Goal: Information Seeking & Learning: Learn about a topic

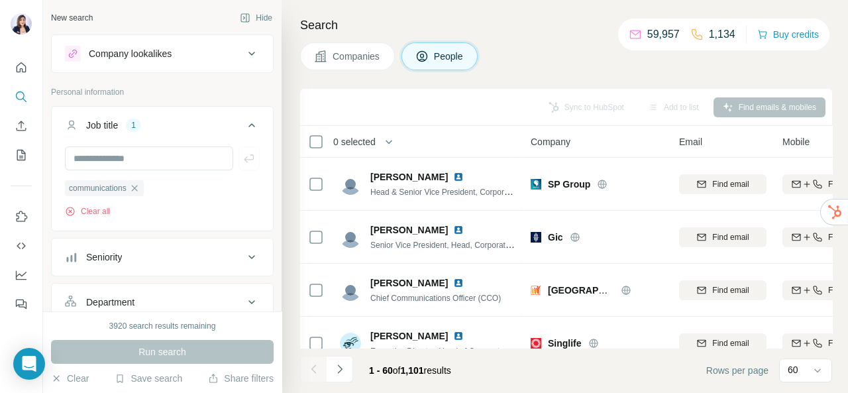
scroll to position [452, 43]
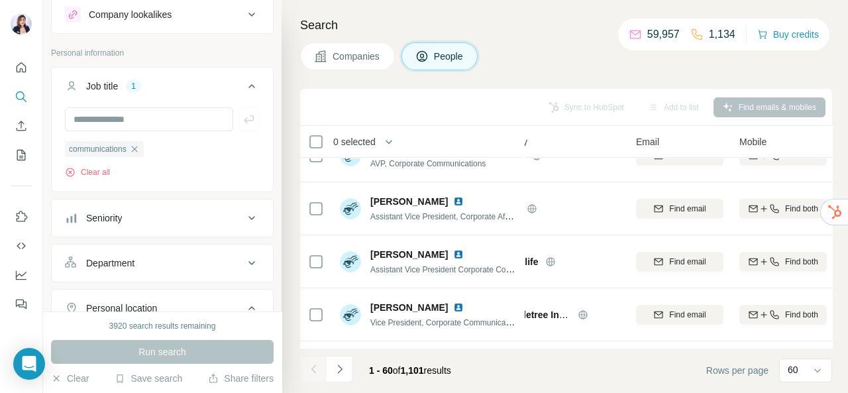
drag, startPoint x: 160, startPoint y: 11, endPoint x: 562, endPoint y: 34, distance: 403.3
click at [560, 33] on h4 "Search" at bounding box center [566, 25] width 532 height 19
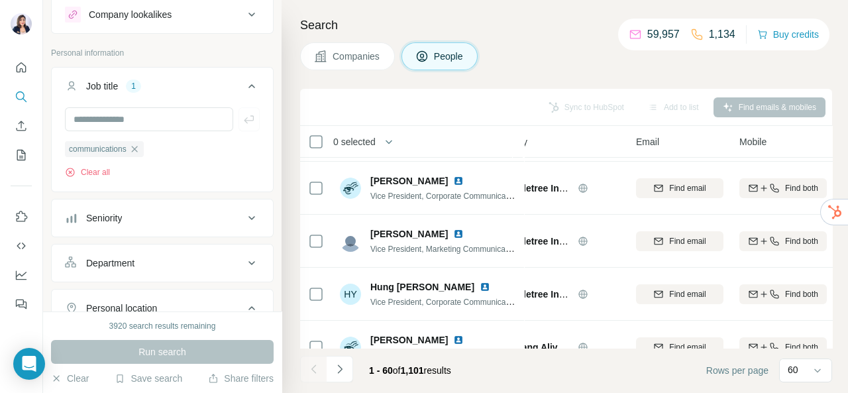
scroll to position [585, 43]
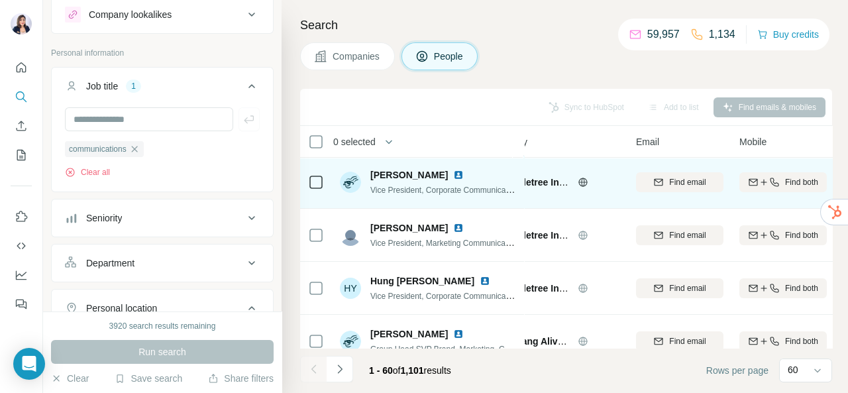
click at [453, 171] on img at bounding box center [458, 175] width 11 height 11
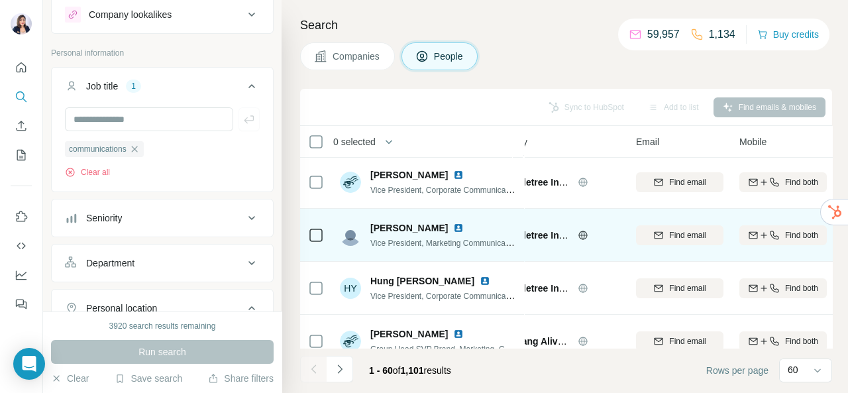
click at [453, 223] on img at bounding box center [458, 227] width 11 height 11
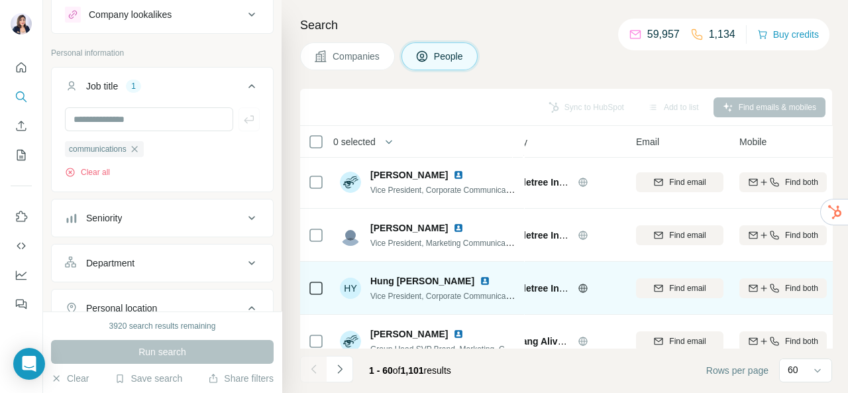
click at [479, 278] on img at bounding box center [484, 280] width 11 height 11
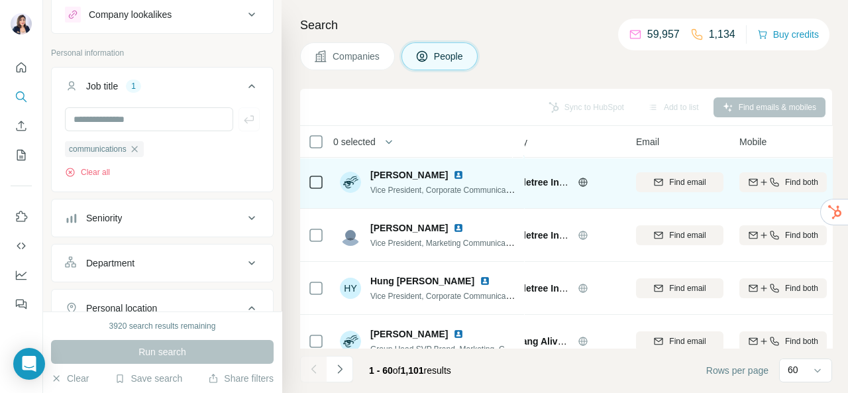
scroll to position [717, 43]
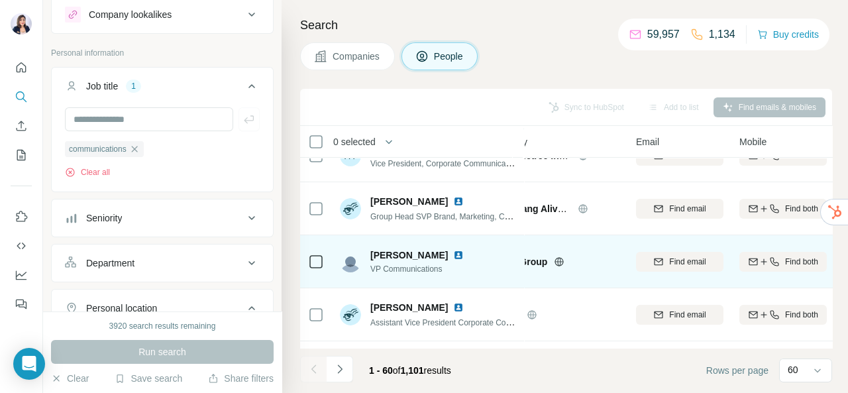
click at [453, 254] on img at bounding box center [458, 255] width 11 height 11
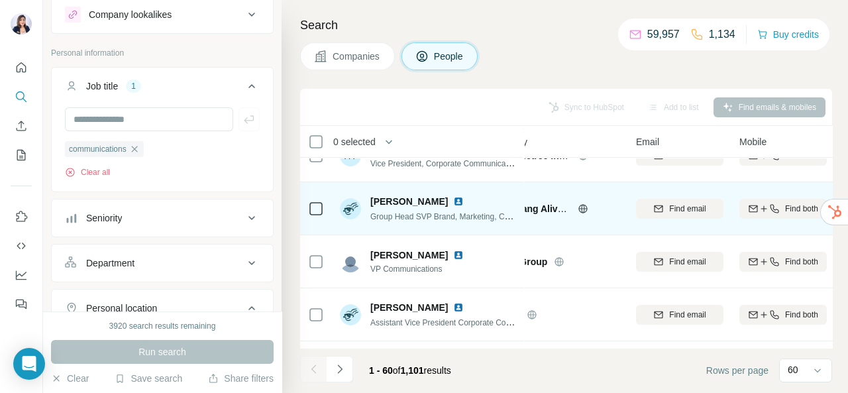
click at [453, 200] on img at bounding box center [458, 201] width 11 height 11
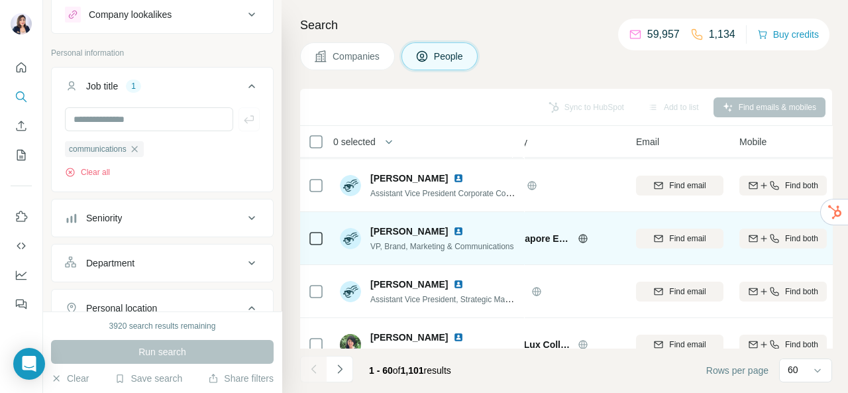
scroll to position [850, 43]
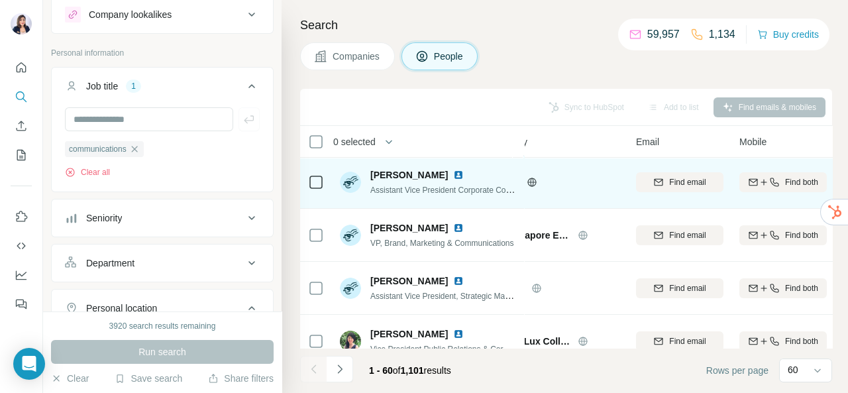
click at [453, 172] on img at bounding box center [458, 175] width 11 height 11
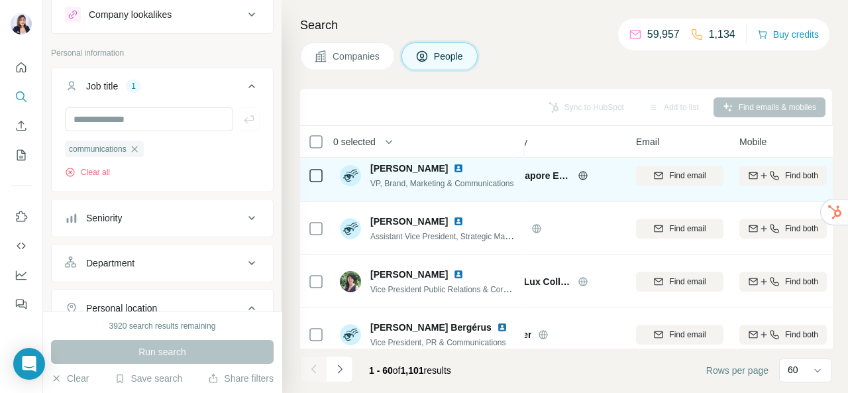
scroll to position [982, 43]
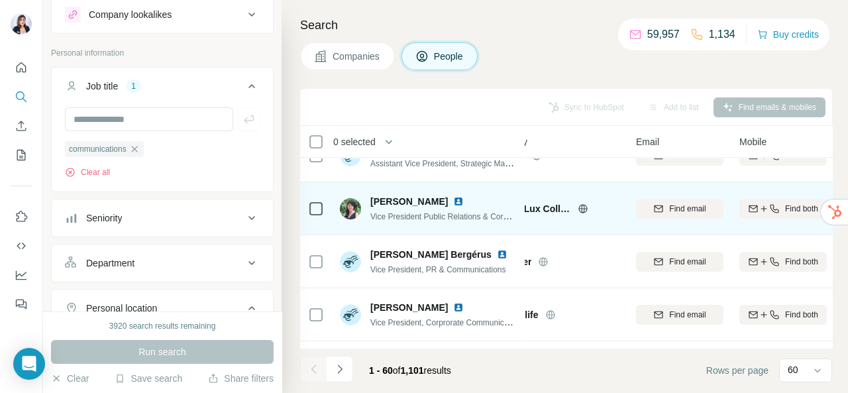
click at [453, 199] on img at bounding box center [458, 201] width 11 height 11
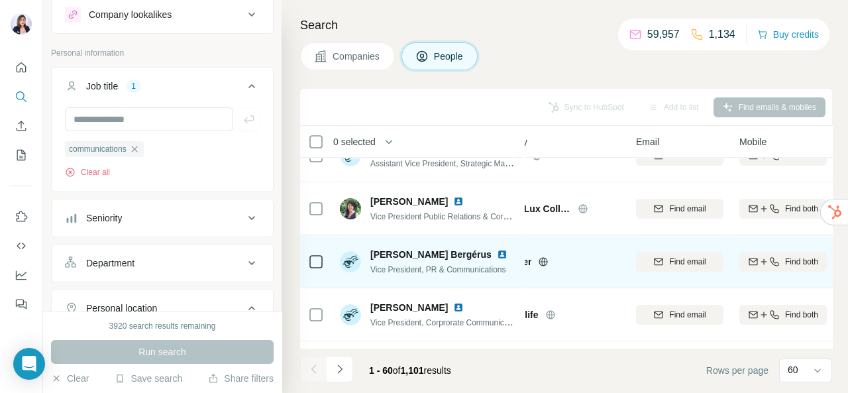
click at [497, 252] on img at bounding box center [502, 254] width 11 height 11
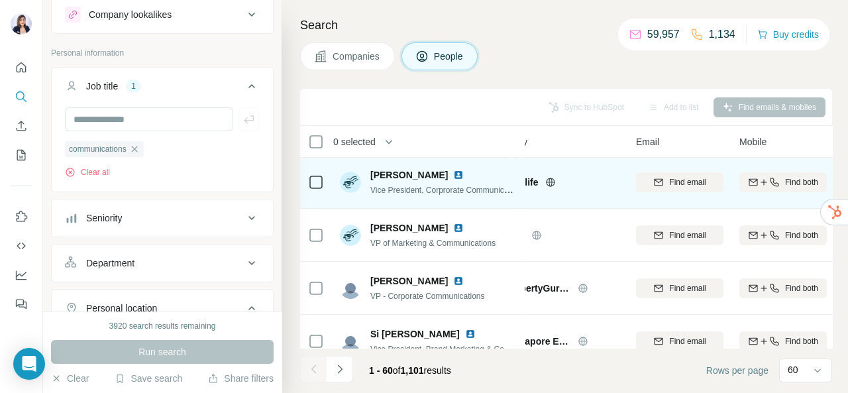
click at [453, 171] on img at bounding box center [458, 175] width 11 height 11
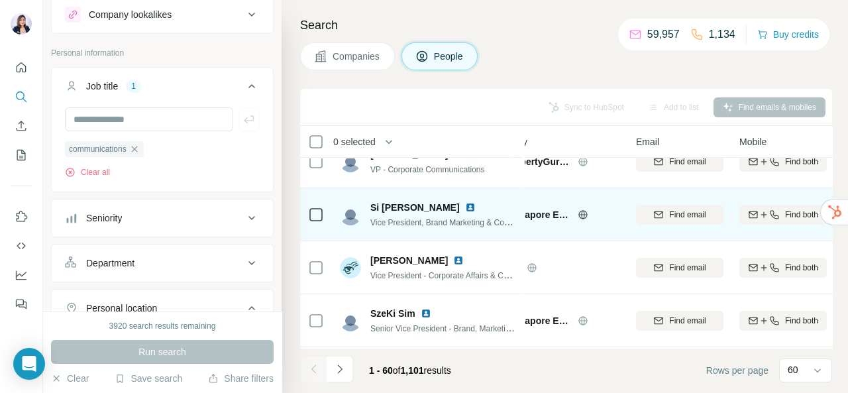
scroll to position [1247, 43]
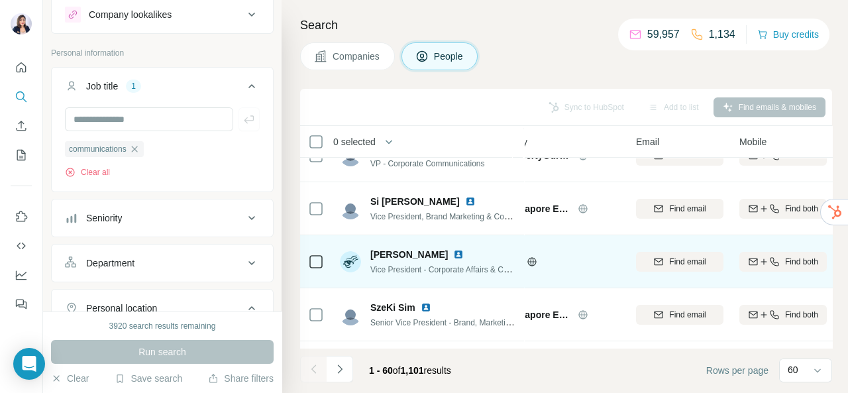
click at [453, 250] on img at bounding box center [458, 254] width 11 height 11
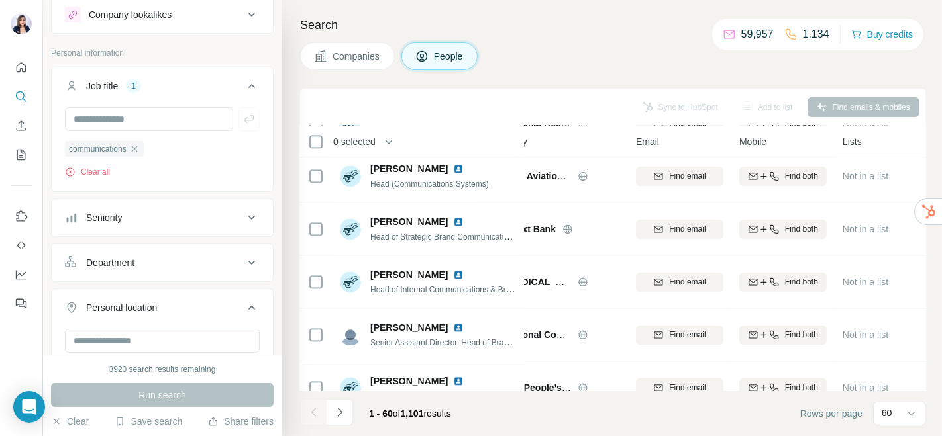
scroll to position [2475, 43]
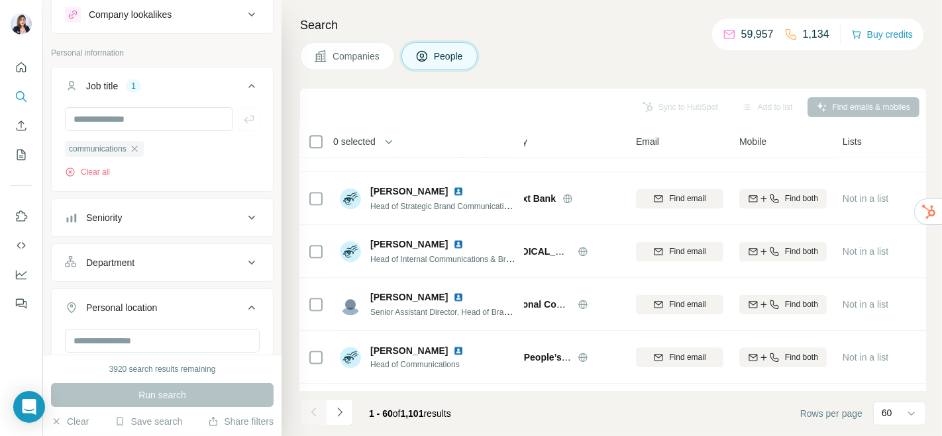
click at [541, 141] on div "Company" at bounding box center [553, 141] width 132 height 15
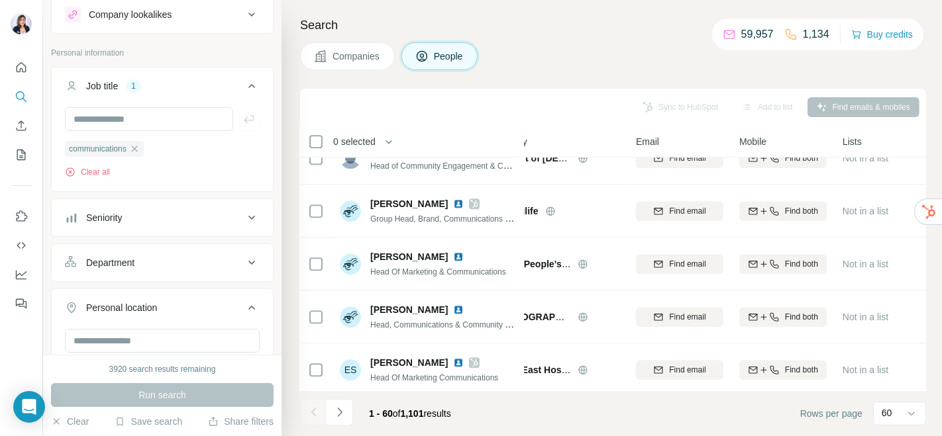
scroll to position [2951, 43]
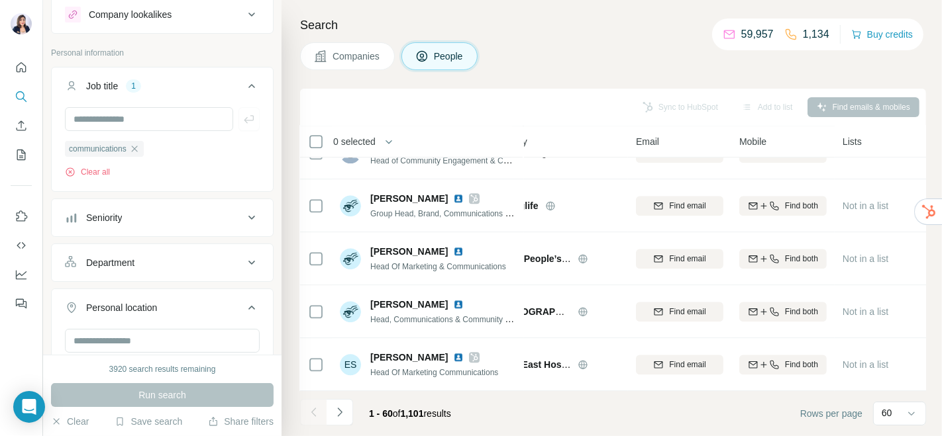
drag, startPoint x: 348, startPoint y: 415, endPoint x: 358, endPoint y: 414, distance: 10.6
click at [348, 392] on button "Navigate to next page" at bounding box center [339, 412] width 26 height 26
click at [524, 140] on span "Company" at bounding box center [507, 141] width 40 height 13
click at [847, 392] on p "60" at bounding box center [886, 413] width 11 height 13
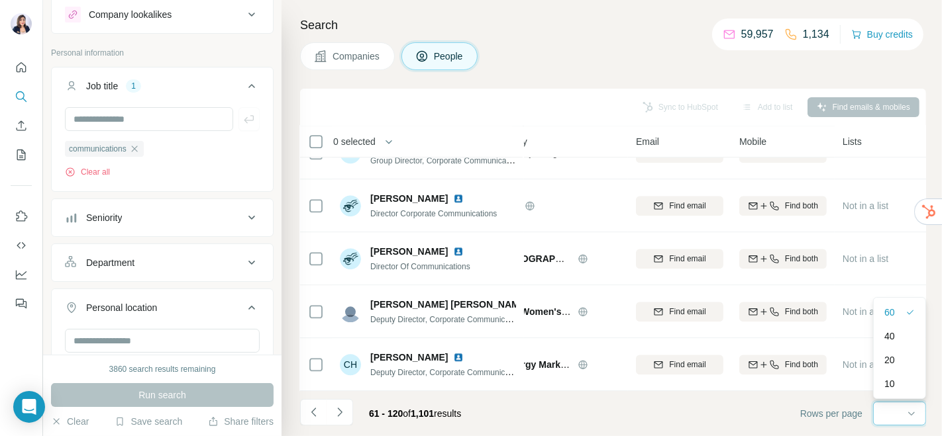
scroll to position [0, 0]
click at [847, 392] on input at bounding box center [901, 414] width 40 height 15
click at [847, 392] on p "60" at bounding box center [886, 413] width 11 height 13
click at [600, 65] on div "Companies People" at bounding box center [613, 56] width 626 height 28
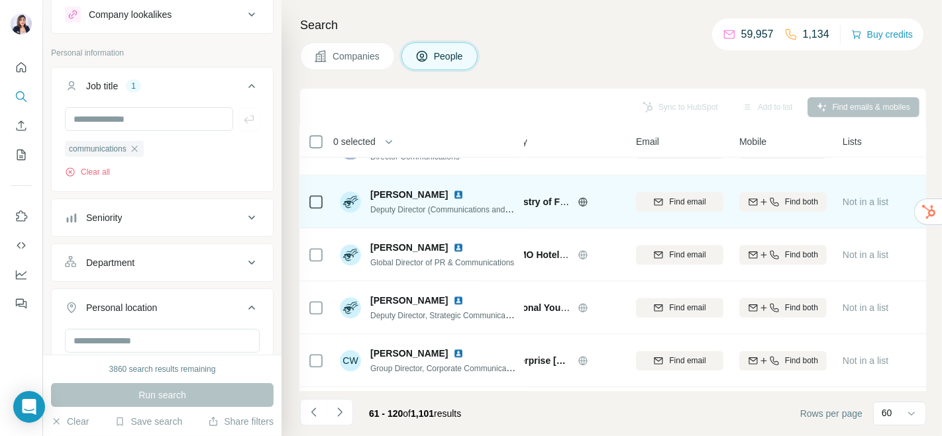
scroll to position [2951, 43]
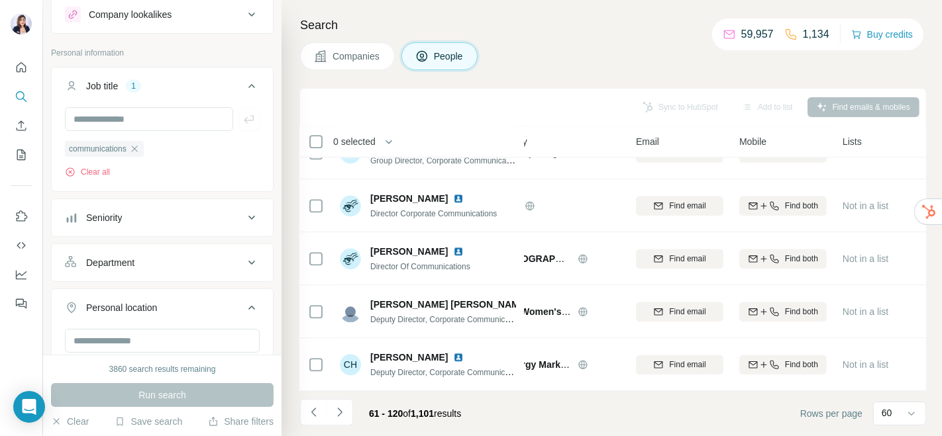
click at [337, 392] on icon "Navigate to next page" at bounding box center [339, 412] width 13 height 13
click at [153, 23] on button "Company lookalikes" at bounding box center [162, 15] width 221 height 32
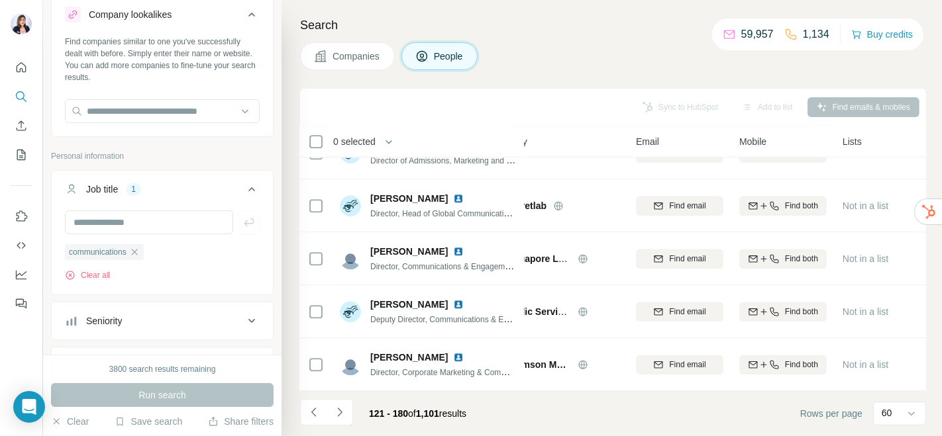
drag, startPoint x: 153, startPoint y: 23, endPoint x: 187, endPoint y: 21, distance: 33.9
click at [153, 22] on button "Company lookalikes" at bounding box center [162, 17] width 221 height 37
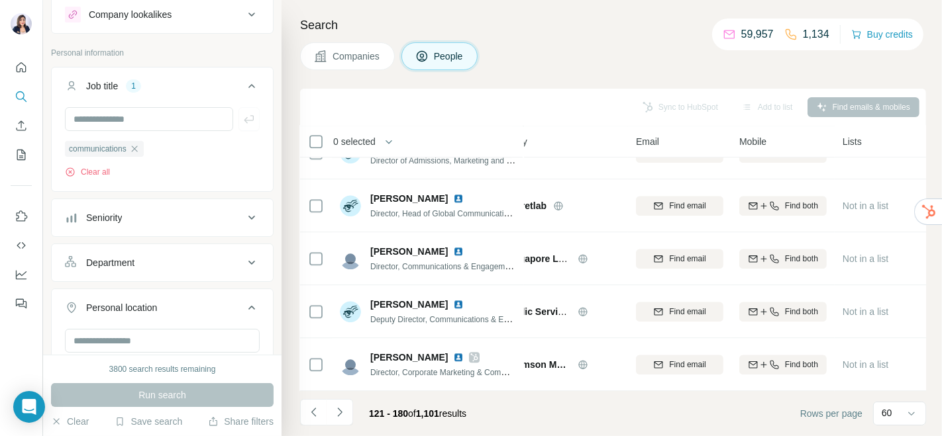
click at [561, 38] on div "Search Companies People Sync to HubSpot Add to list Find emails & mobiles 0 sel…" at bounding box center [611, 218] width 660 height 436
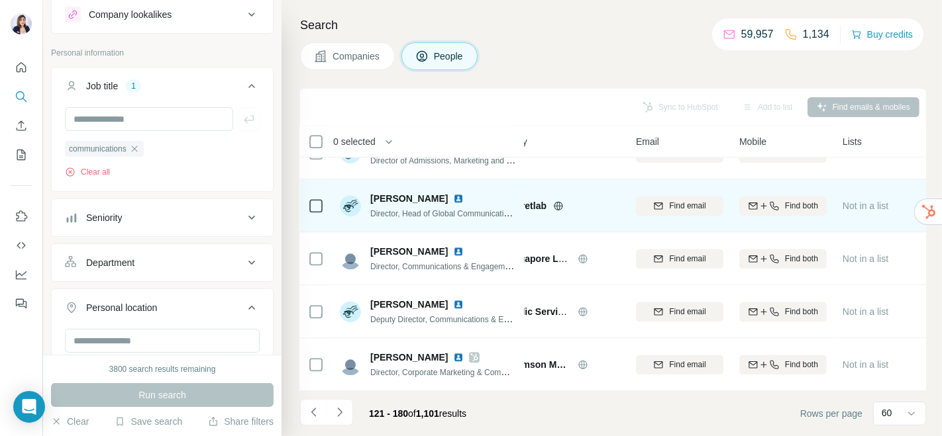
click at [453, 193] on img at bounding box center [458, 198] width 11 height 11
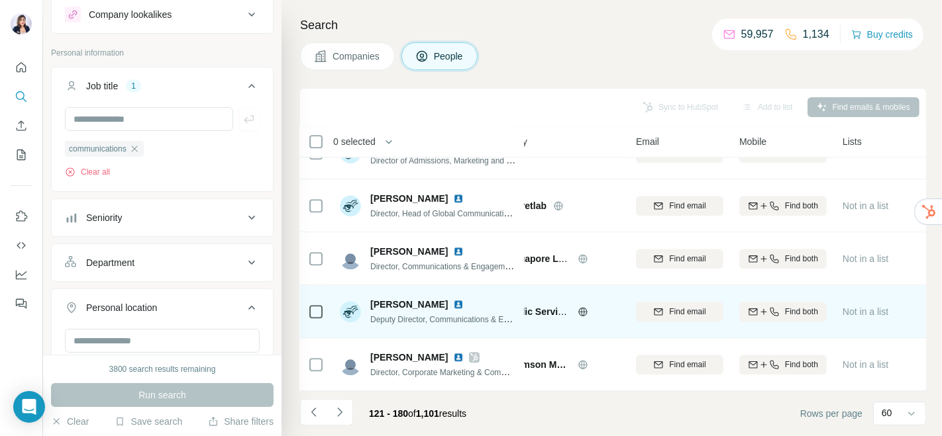
click at [453, 299] on img at bounding box center [458, 304] width 11 height 11
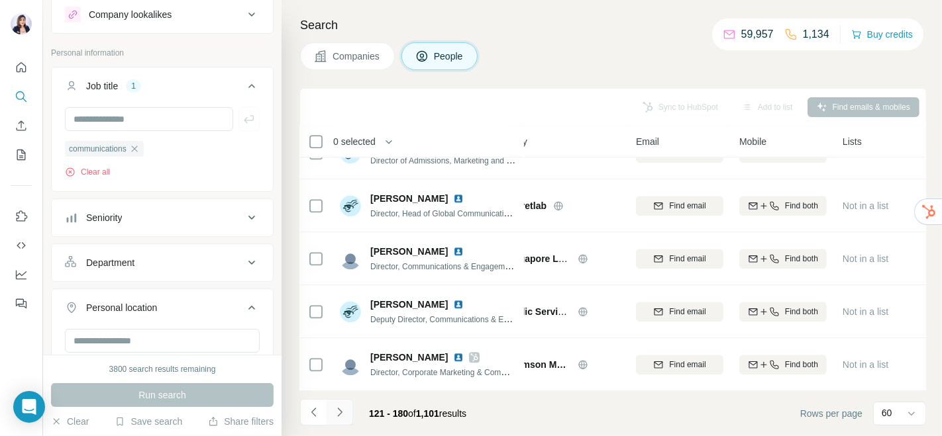
click at [338, 392] on icon "Navigate to next page" at bounding box center [339, 412] width 5 height 9
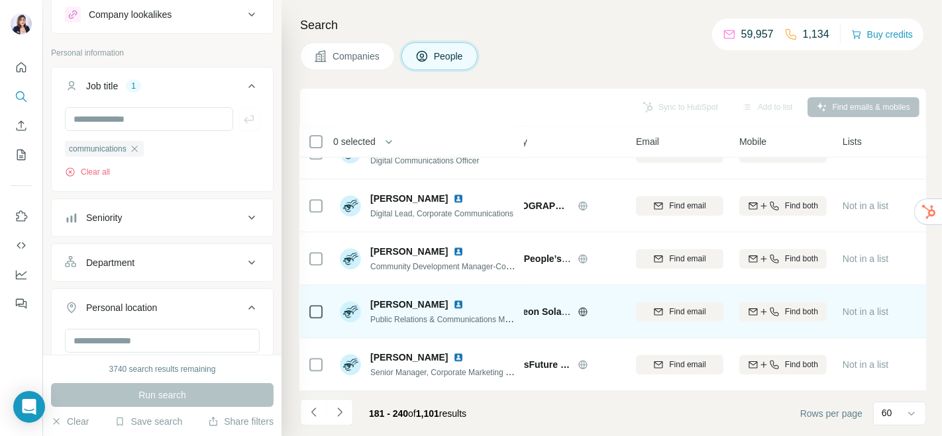
click at [453, 299] on img at bounding box center [458, 304] width 11 height 11
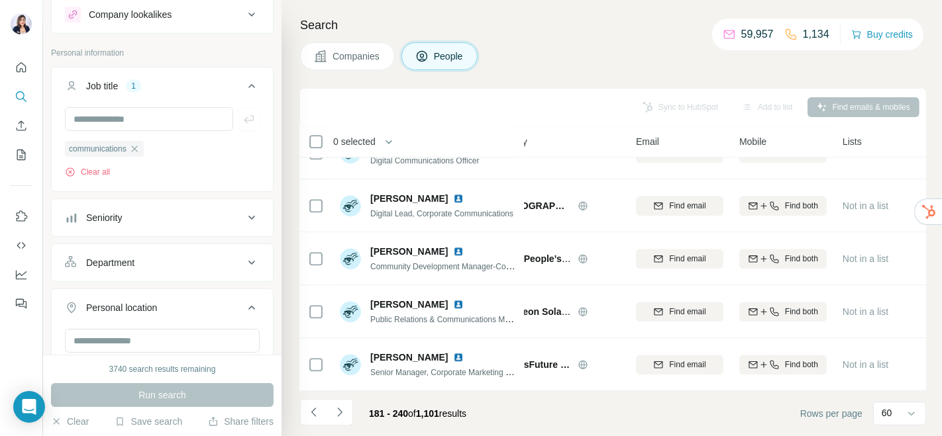
click at [135, 23] on button "Company lookalikes" at bounding box center [162, 15] width 221 height 32
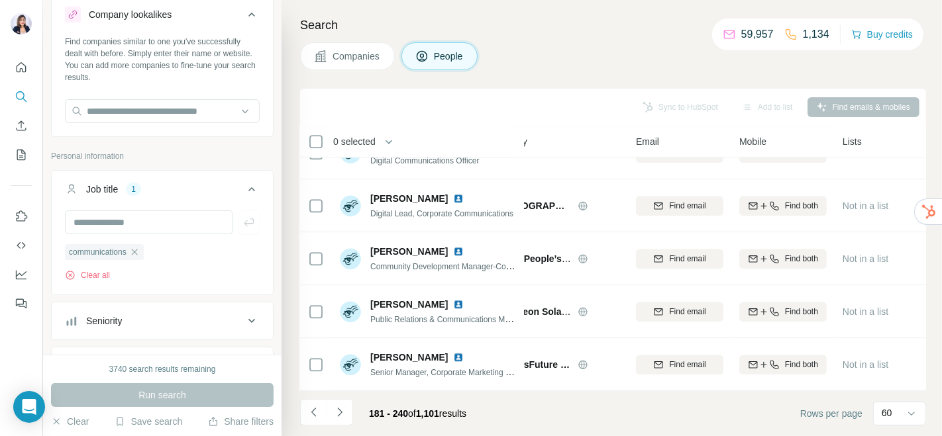
click at [340, 60] on span "Companies" at bounding box center [356, 56] width 48 height 13
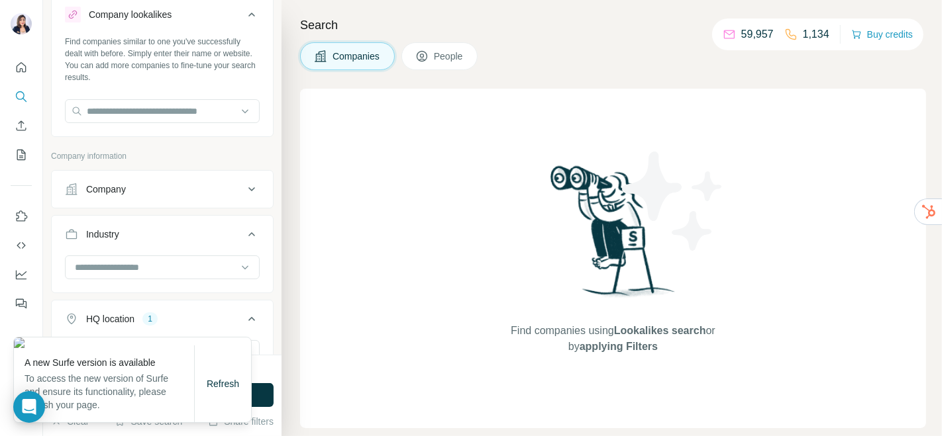
click at [444, 54] on span "People" at bounding box center [449, 56] width 30 height 13
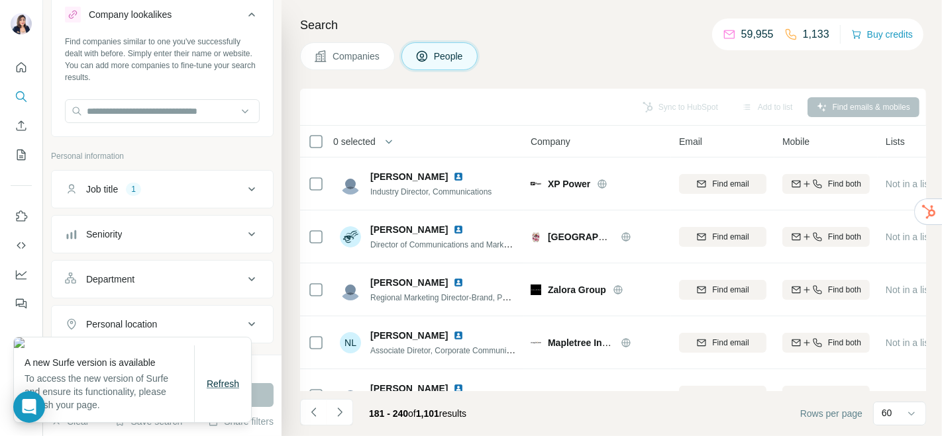
click at [225, 384] on span "Refresh" at bounding box center [223, 384] width 32 height 11
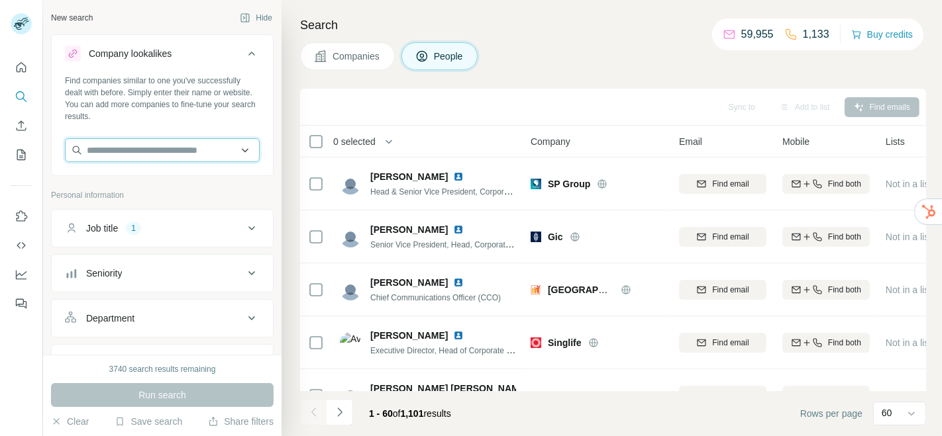
click at [158, 156] on input "text" at bounding box center [162, 150] width 195 height 24
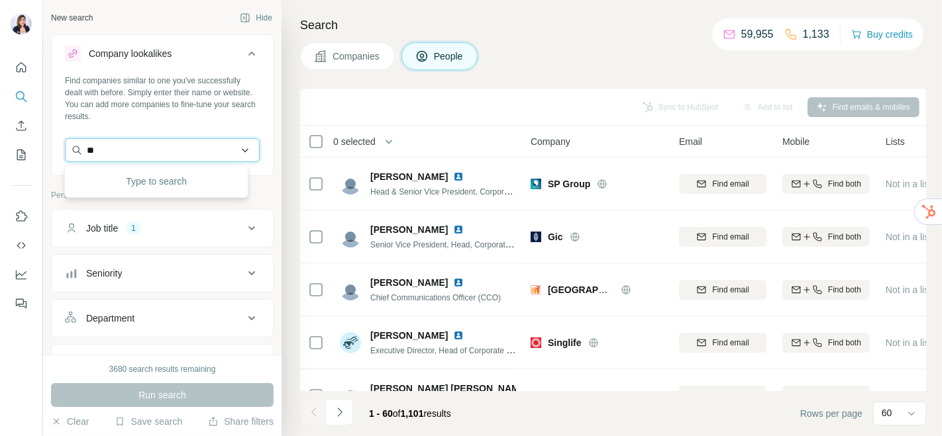
type input "***"
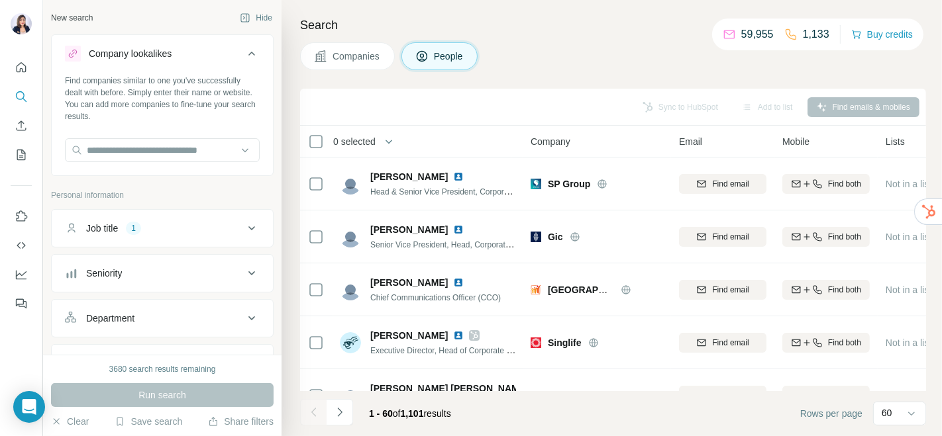
drag, startPoint x: 529, startPoint y: 58, endPoint x: 600, endPoint y: 12, distance: 84.3
click at [530, 58] on div "Companies People" at bounding box center [613, 56] width 626 height 28
click at [143, 146] on input "text" at bounding box center [162, 150] width 195 height 24
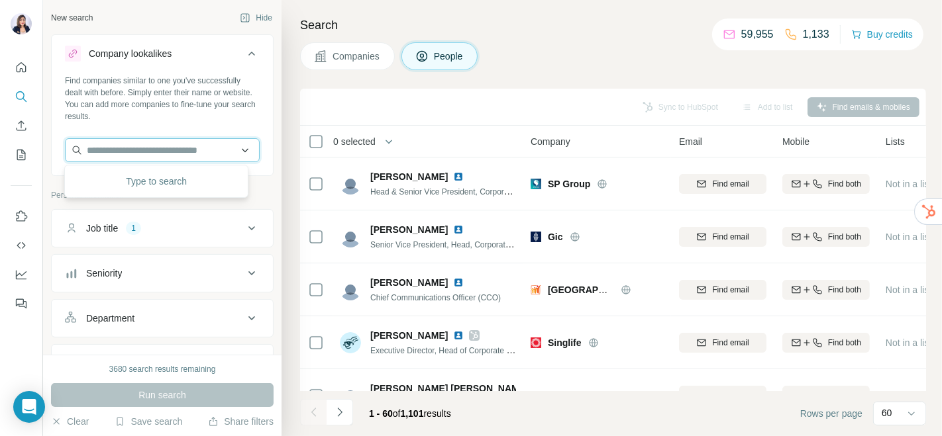
paste input "***"
type input "***"
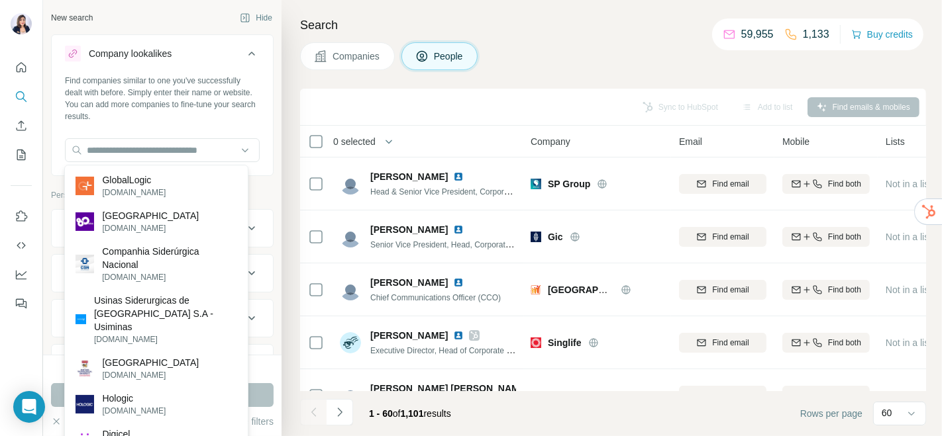
click at [332, 56] on span "Companies" at bounding box center [356, 56] width 48 height 13
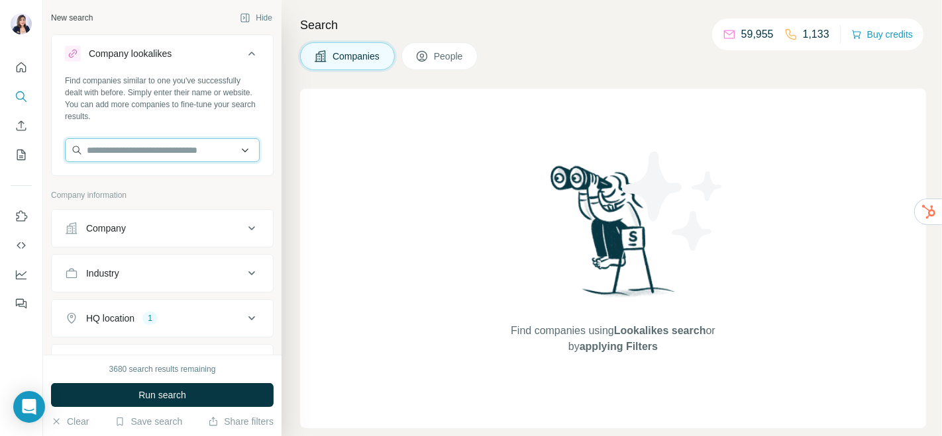
click at [172, 156] on input "text" at bounding box center [162, 150] width 195 height 24
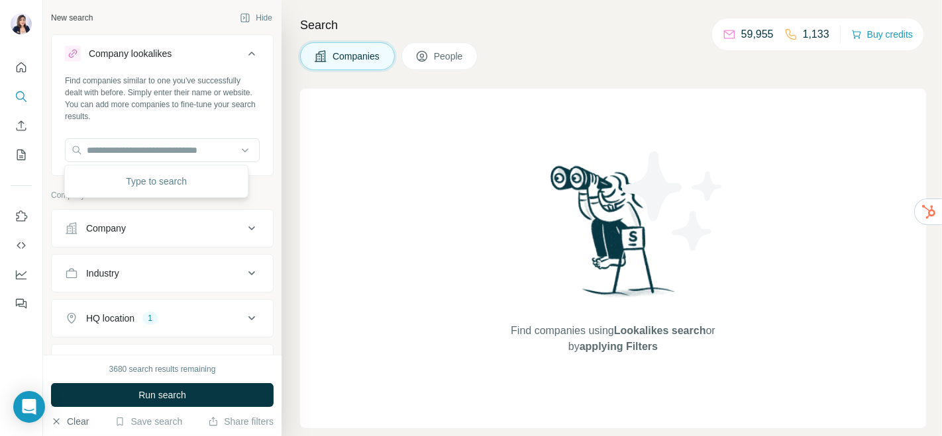
click at [85, 426] on button "Clear" at bounding box center [70, 421] width 38 height 13
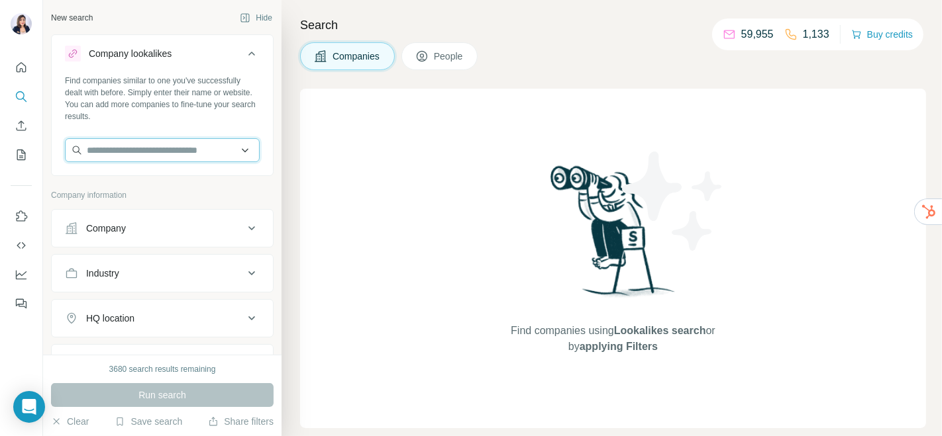
click at [142, 143] on input "text" at bounding box center [162, 150] width 195 height 24
paste input "***"
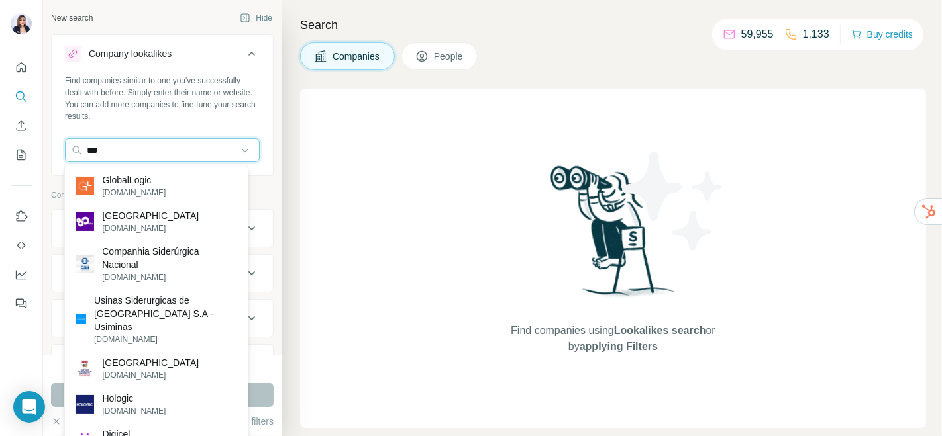
type input "***"
